Goal: Information Seeking & Learning: Check status

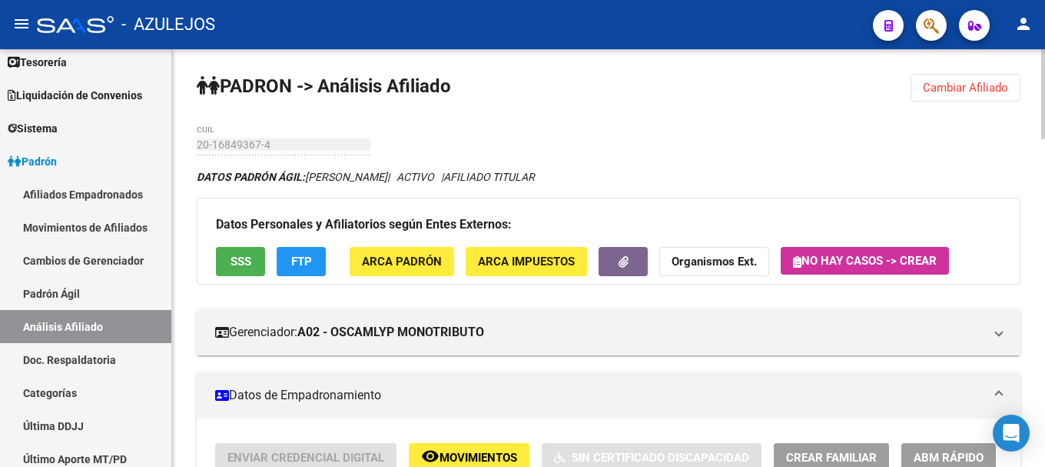
click at [949, 91] on span "Cambiar Afiliado" at bounding box center [965, 88] width 85 height 14
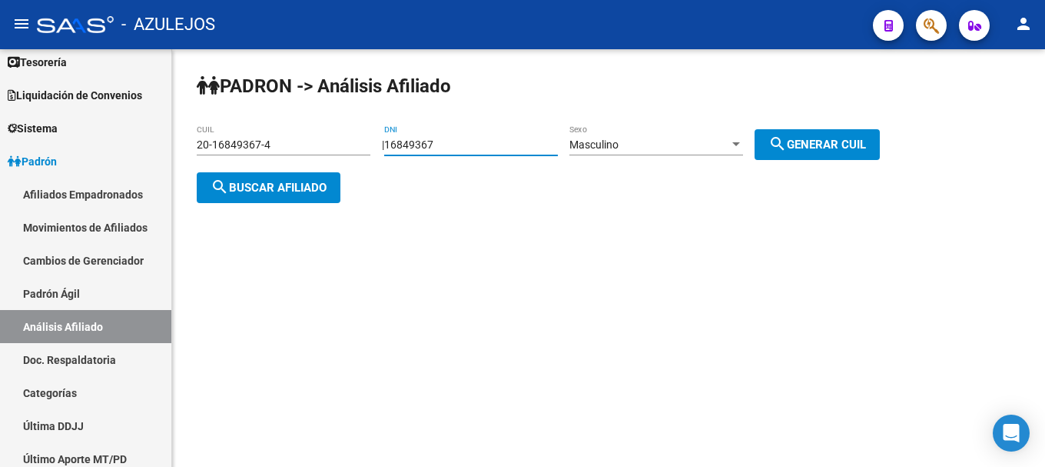
drag, startPoint x: 477, startPoint y: 142, endPoint x: 376, endPoint y: 145, distance: 100.7
click at [373, 142] on app-analisis-afiliado "PADRON -> Análisis Afiliado 20-16849367-4 CUIL | 16849367 DNI Masculino Sexo se…" at bounding box center [544, 165] width 695 height 55
type input "30921862"
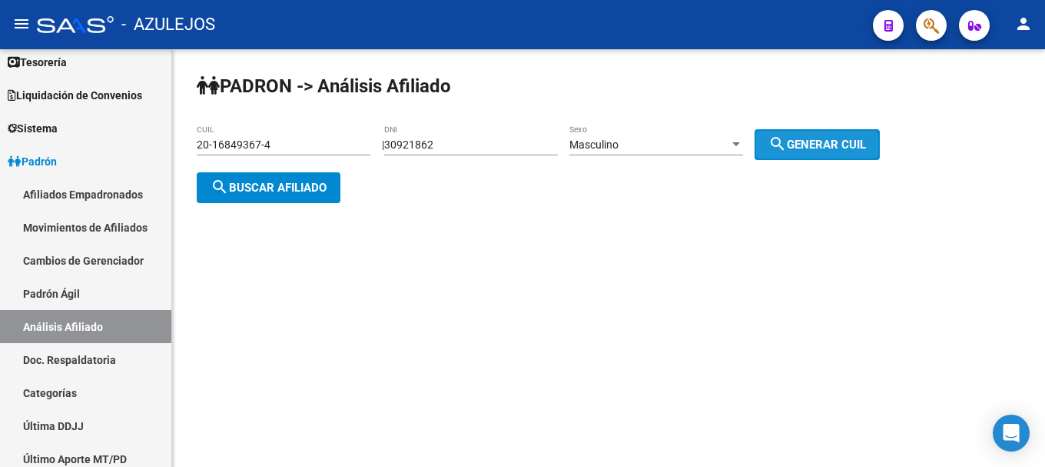
click at [833, 151] on button "search Generar CUIL" at bounding box center [817, 144] width 125 height 31
type input "20-30921862-1"
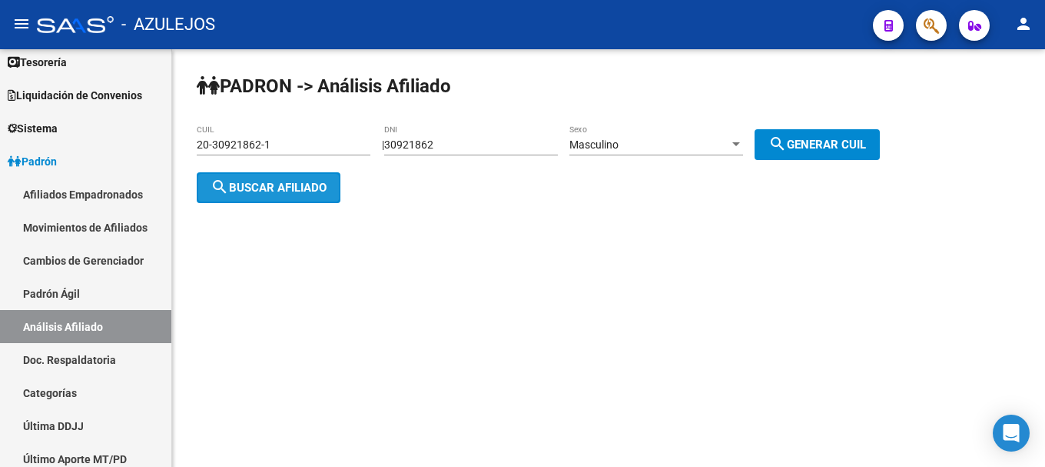
click at [258, 189] on span "search Buscar afiliado" at bounding box center [269, 188] width 116 height 14
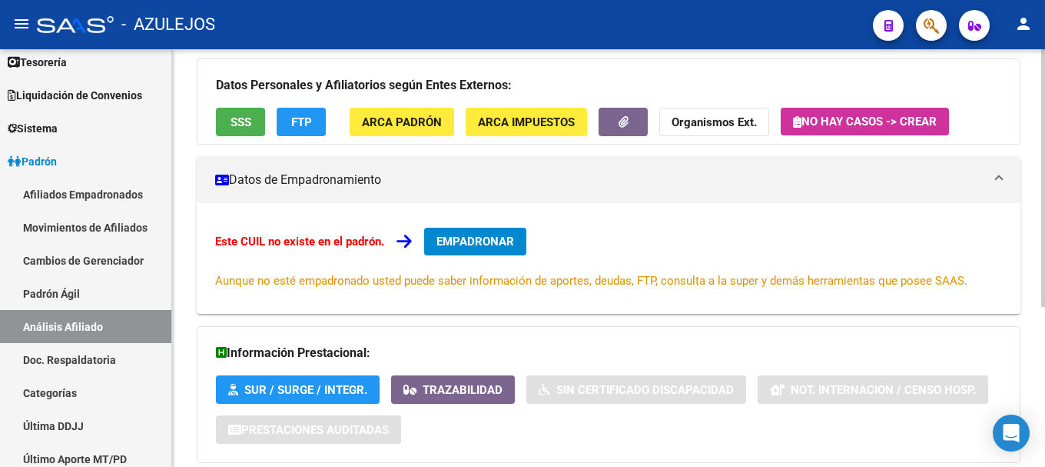
scroll to position [260, 0]
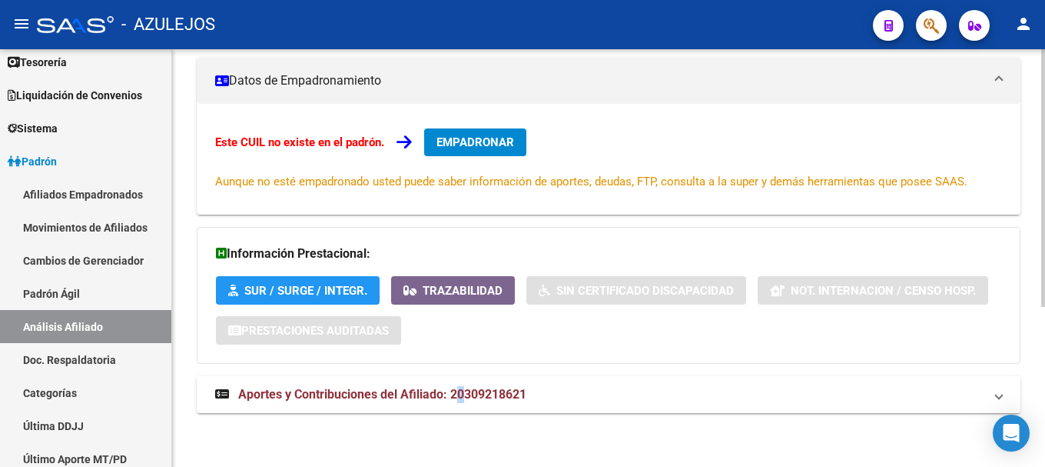
click at [462, 393] on span "Aportes y Contribuciones del Afiliado: 20309218621" at bounding box center [382, 394] width 288 height 15
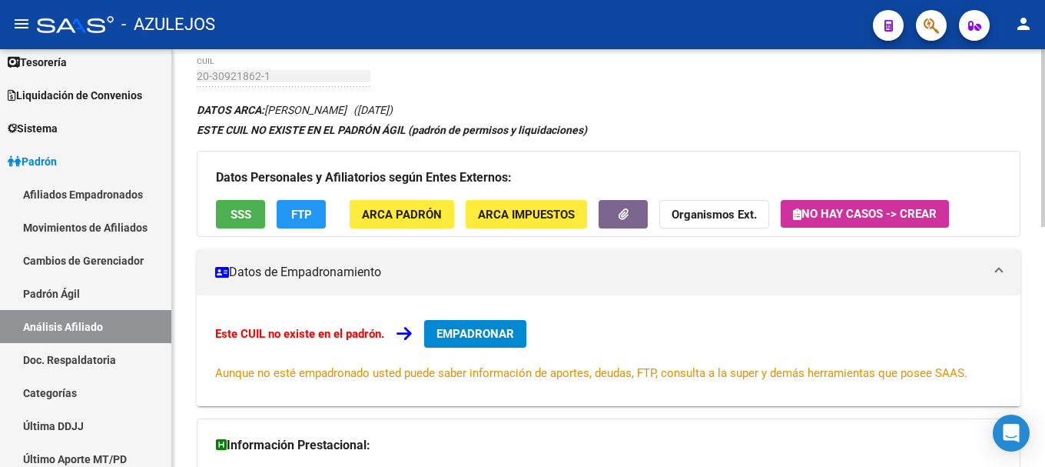
scroll to position [0, 0]
